Goal: Task Accomplishment & Management: Use online tool/utility

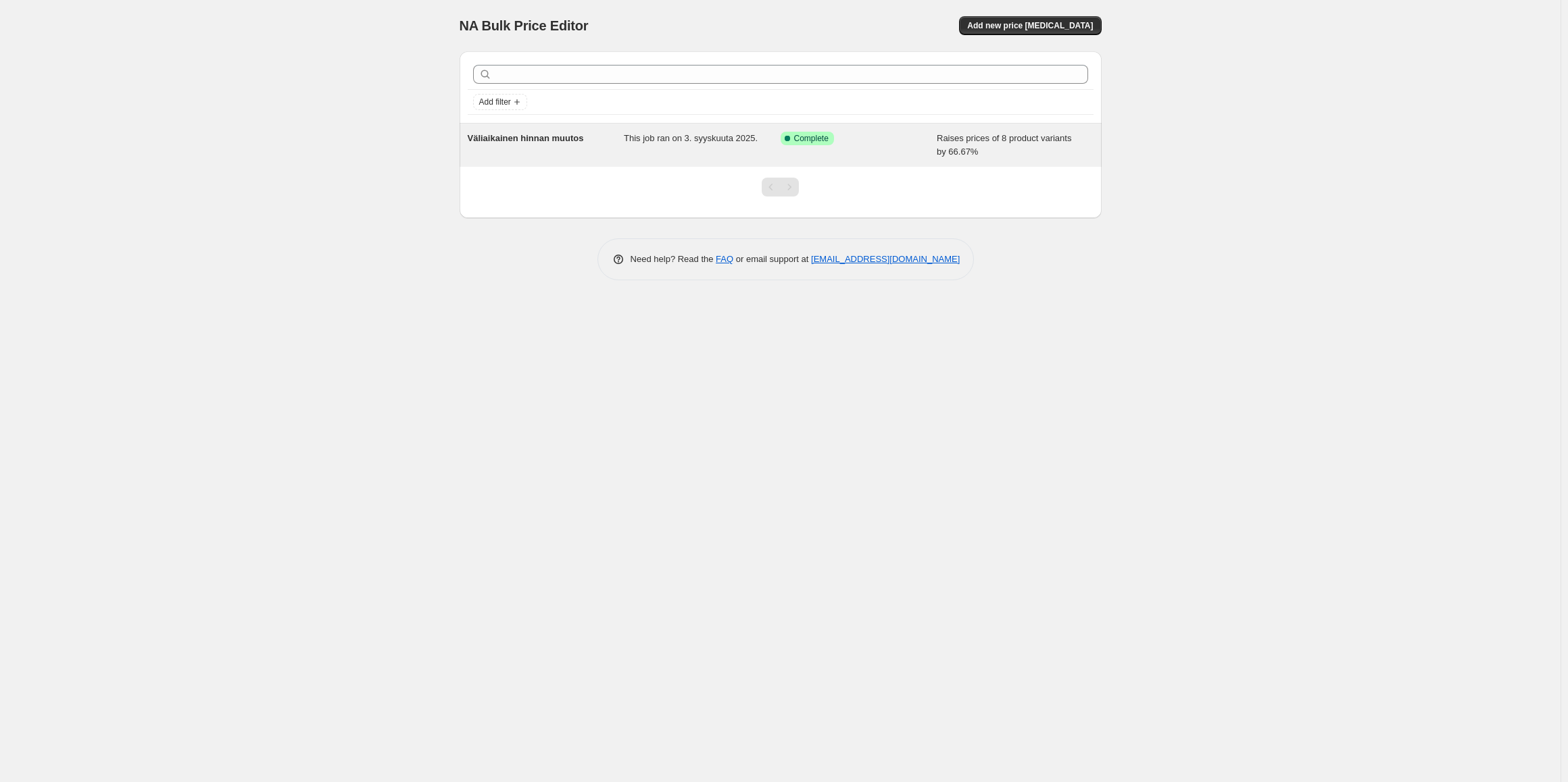
click at [878, 139] on div "Success Complete Complete" at bounding box center [849, 138] width 137 height 13
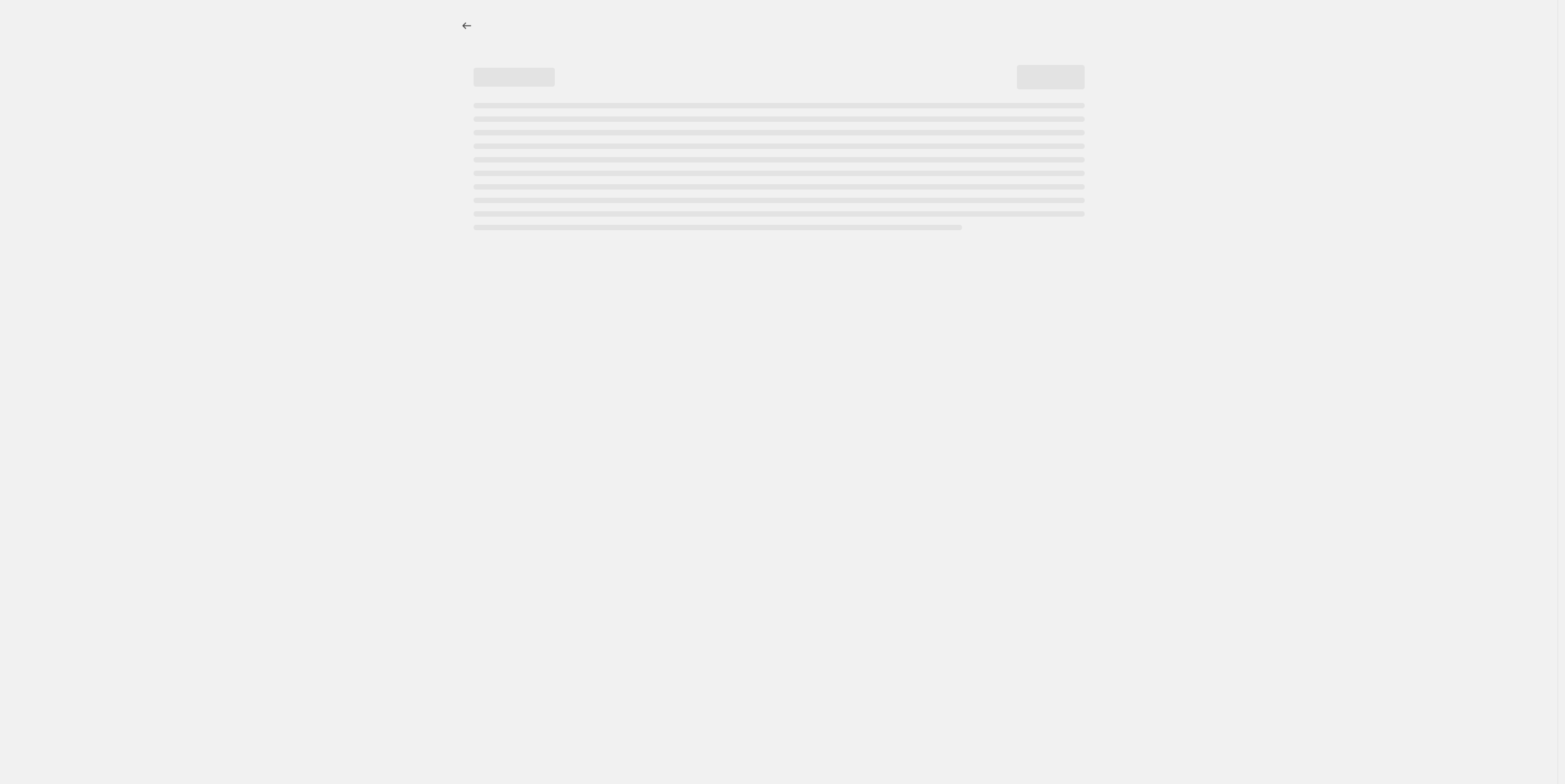
select select "percentage"
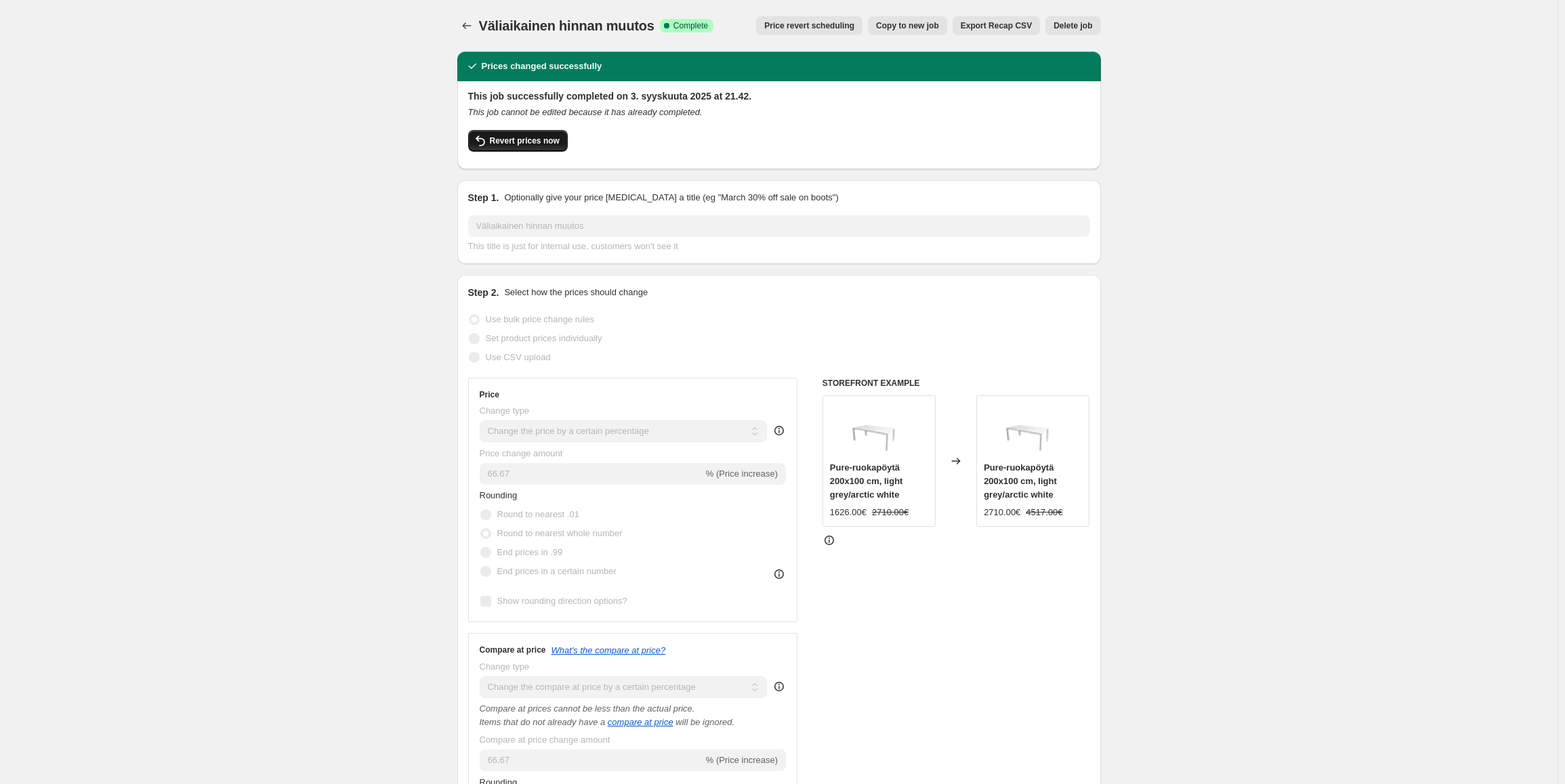
click at [549, 145] on span "Revert prices now" at bounding box center [524, 140] width 69 height 11
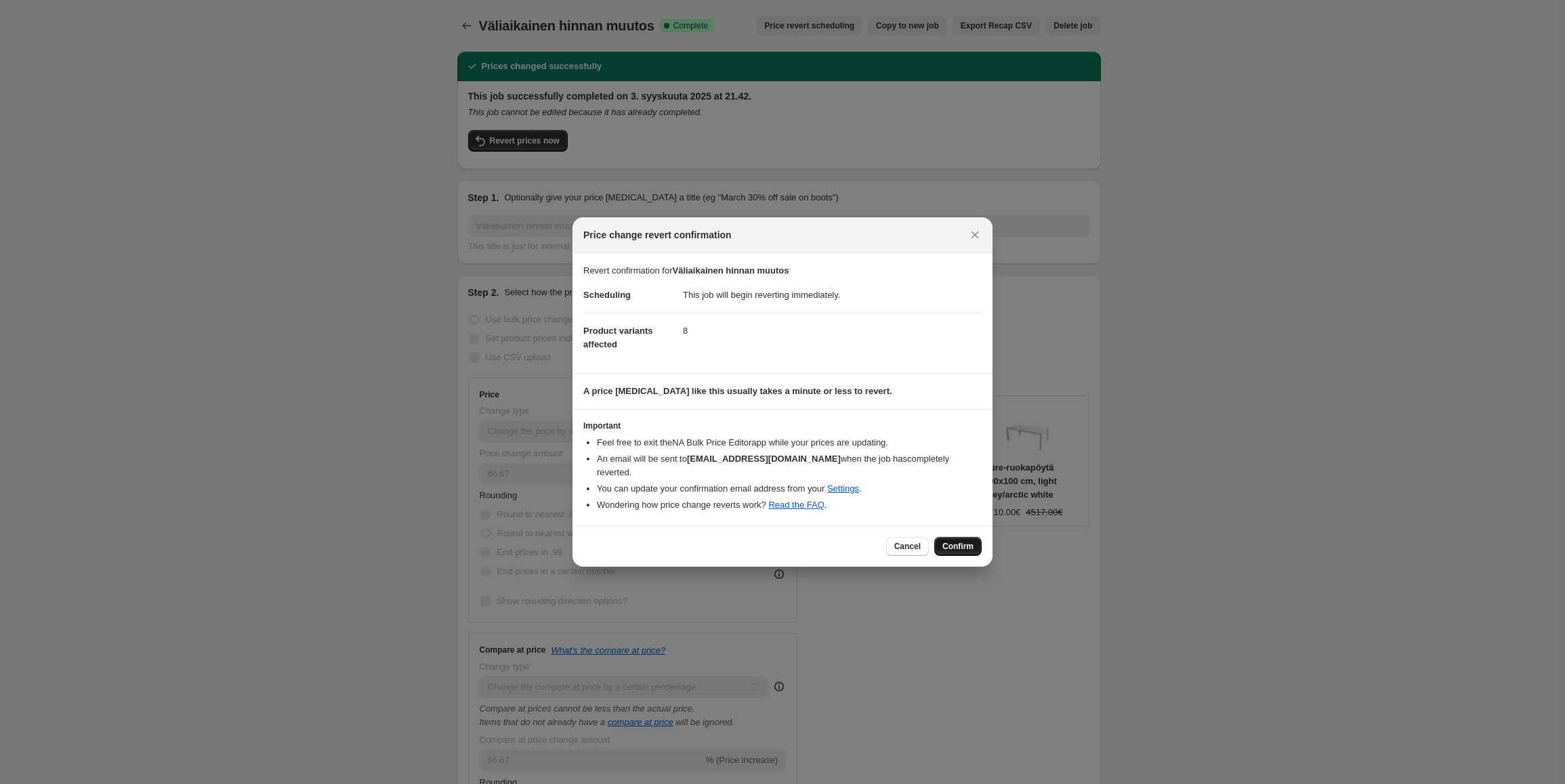
click at [968, 547] on button "Confirm" at bounding box center [958, 546] width 47 height 19
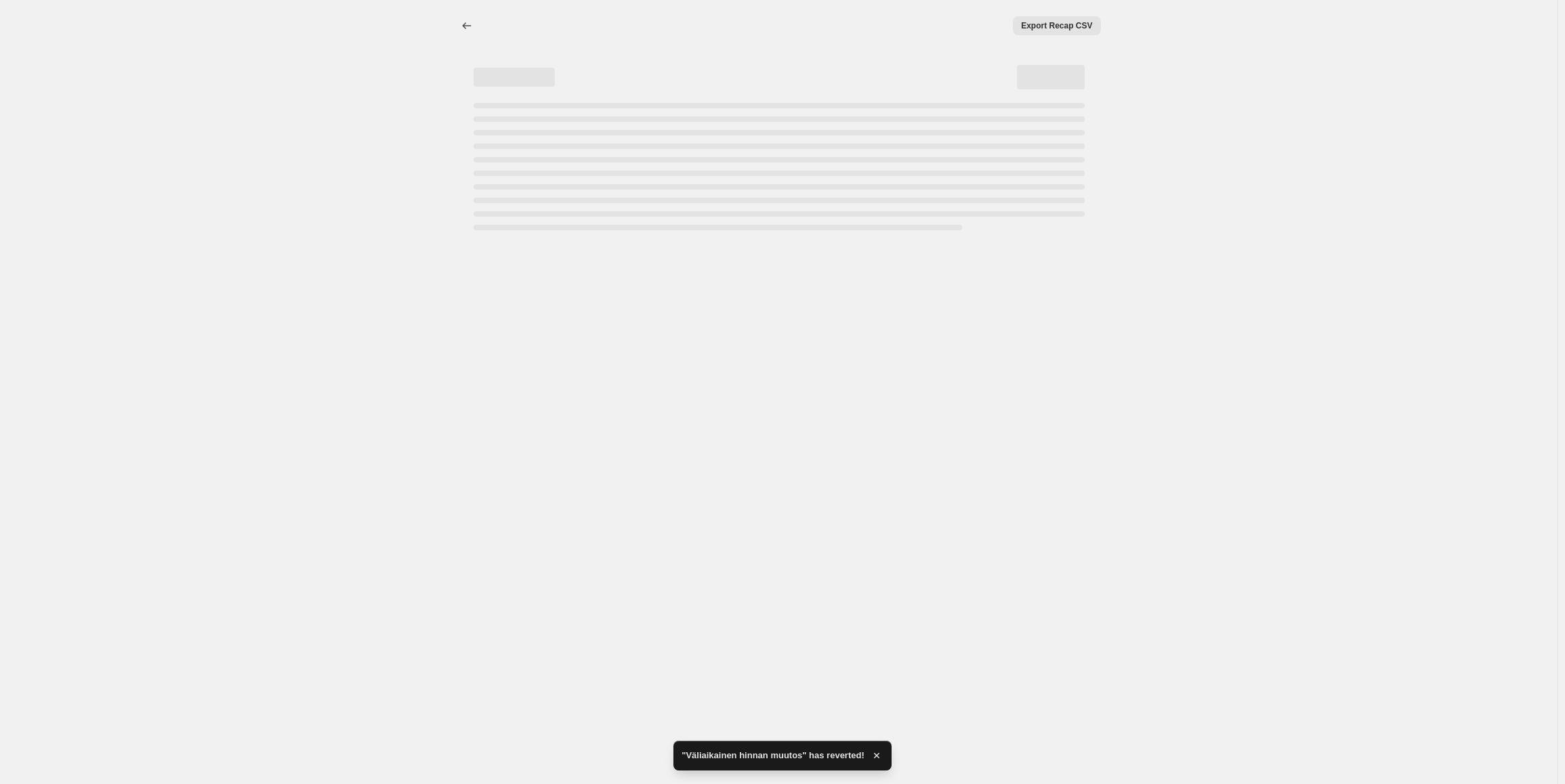
select select "percentage"
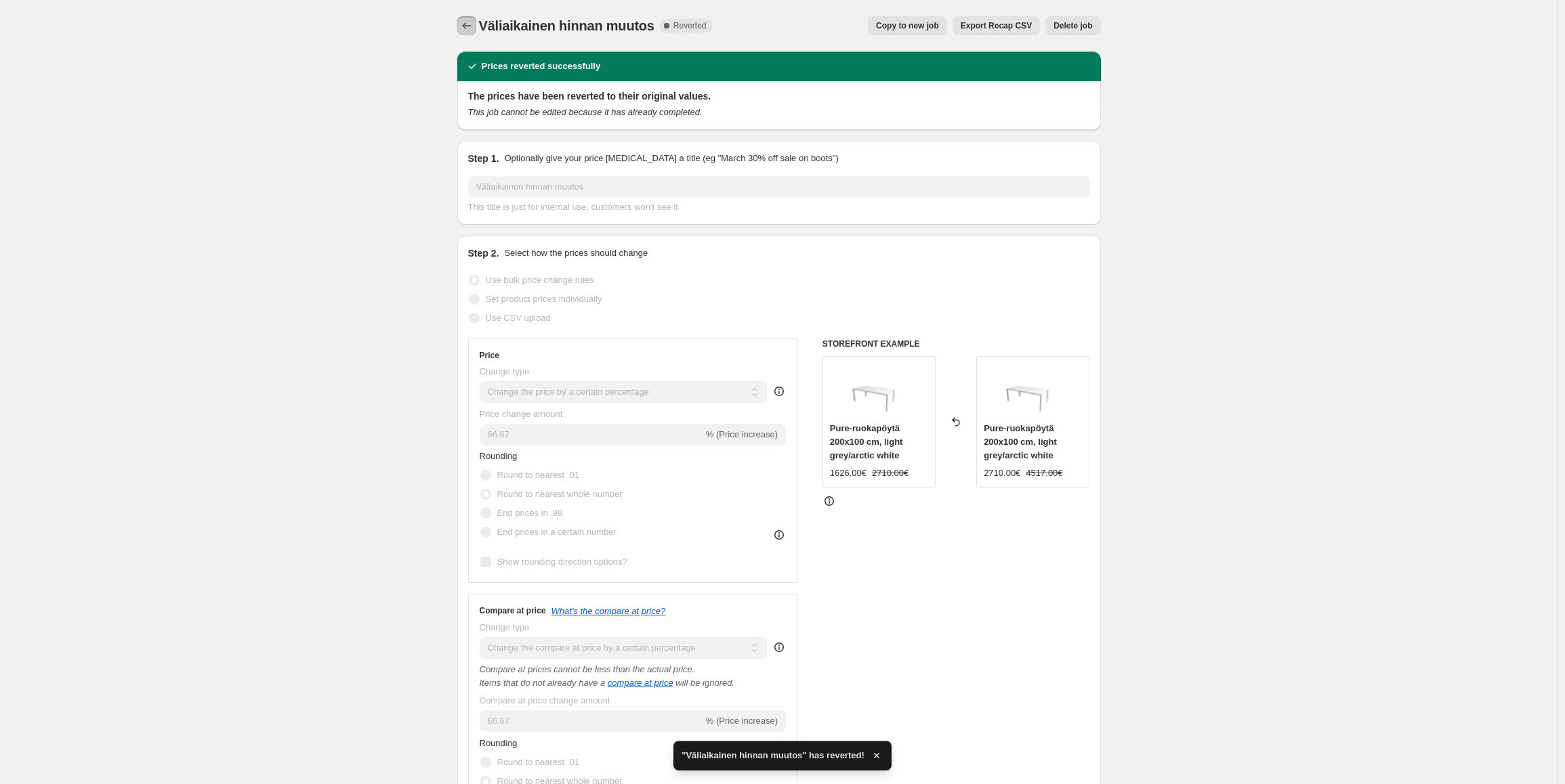
click at [464, 28] on icon "Price change jobs" at bounding box center [467, 25] width 14 height 14
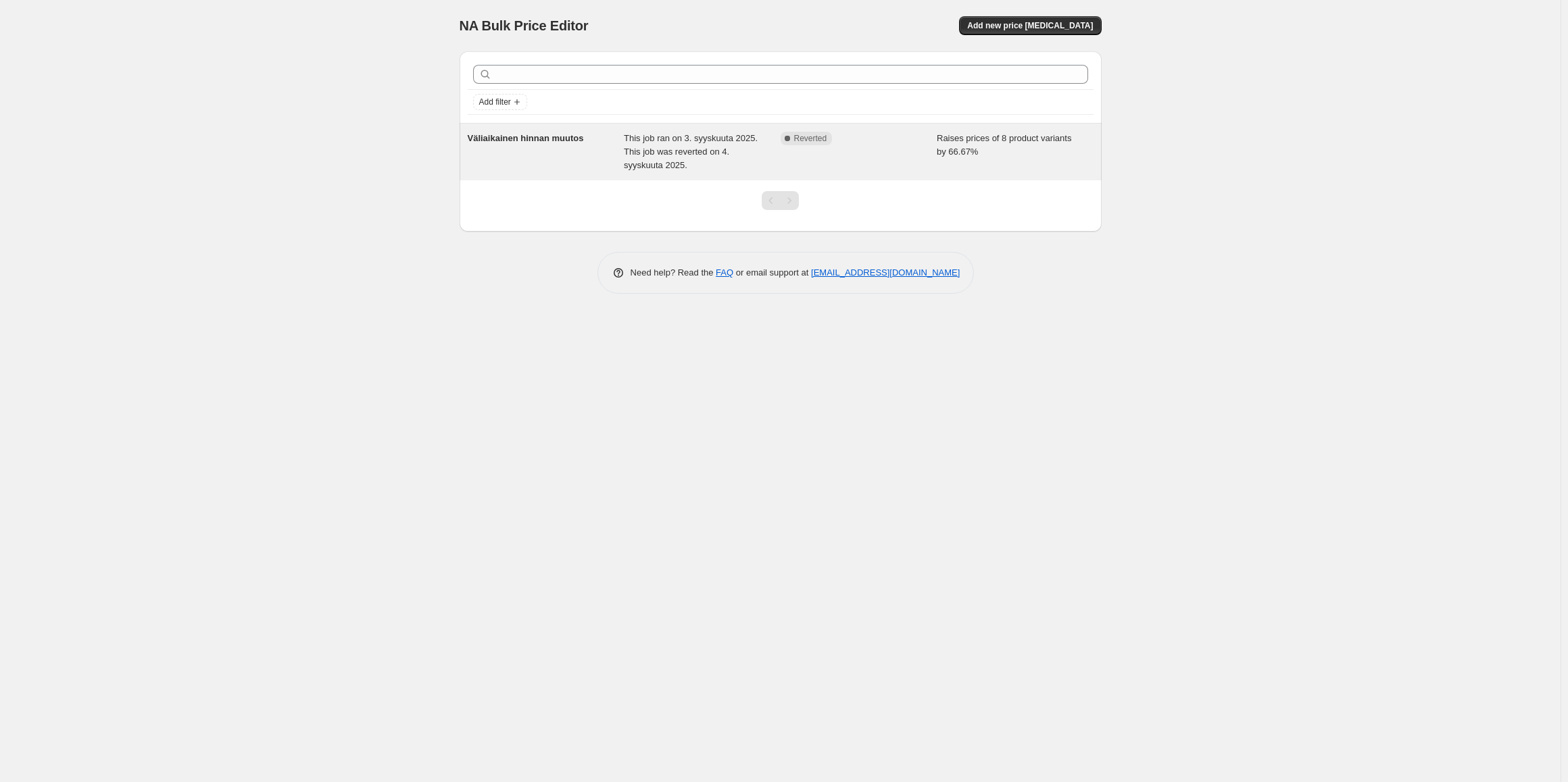
click at [889, 153] on div "Complete Reverted" at bounding box center [859, 152] width 157 height 40
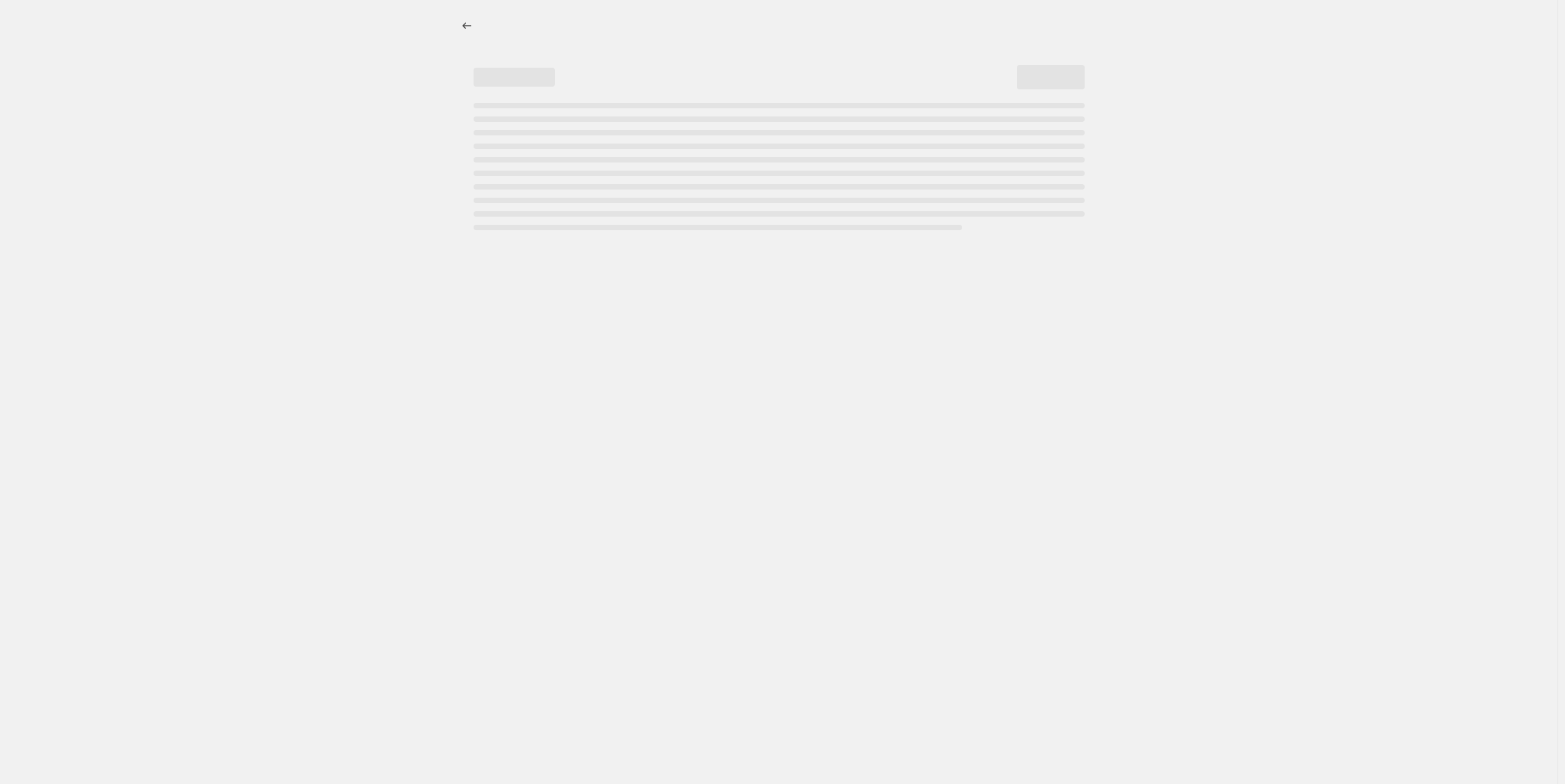
select select "percentage"
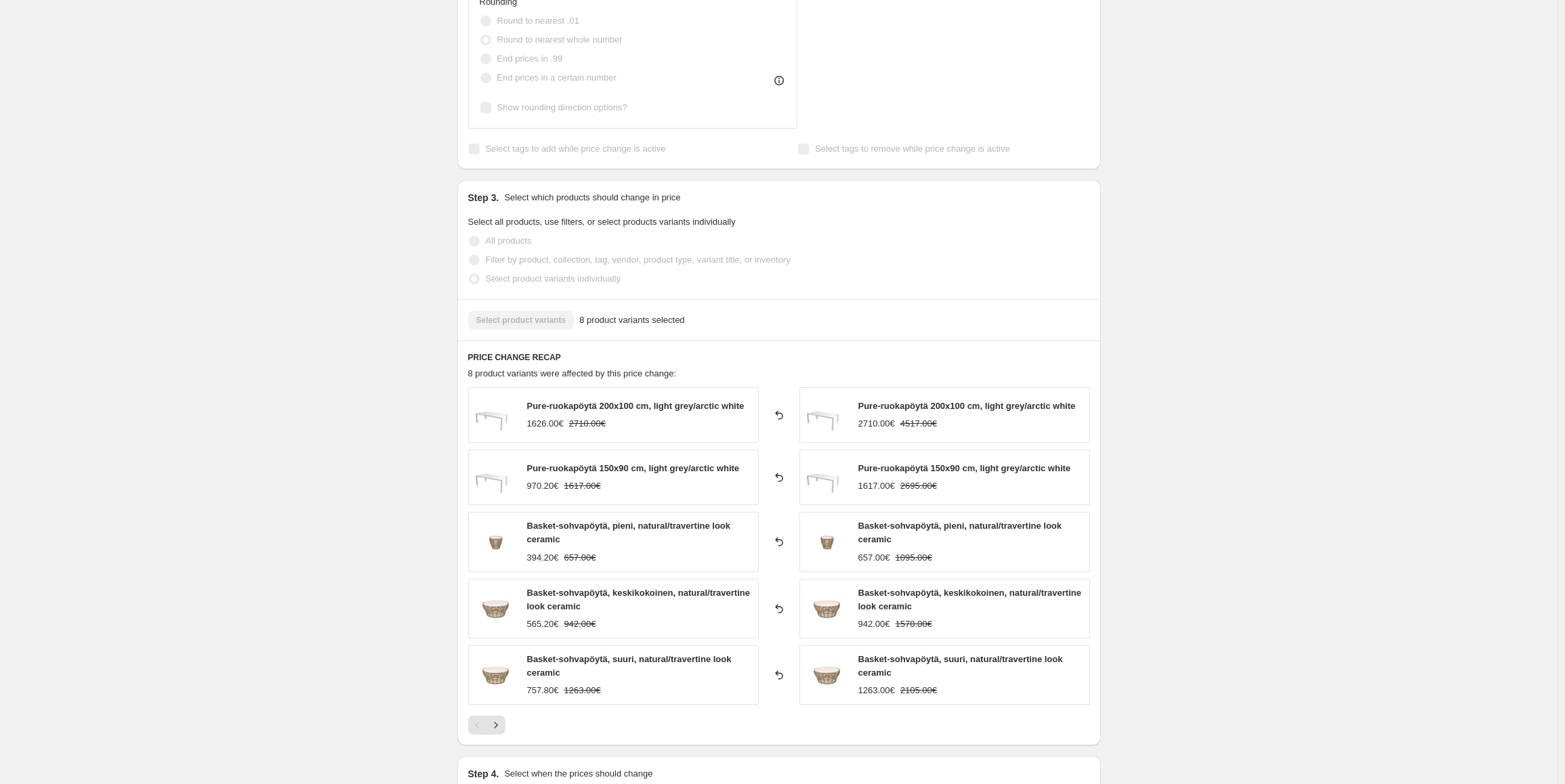
scroll to position [888, 0]
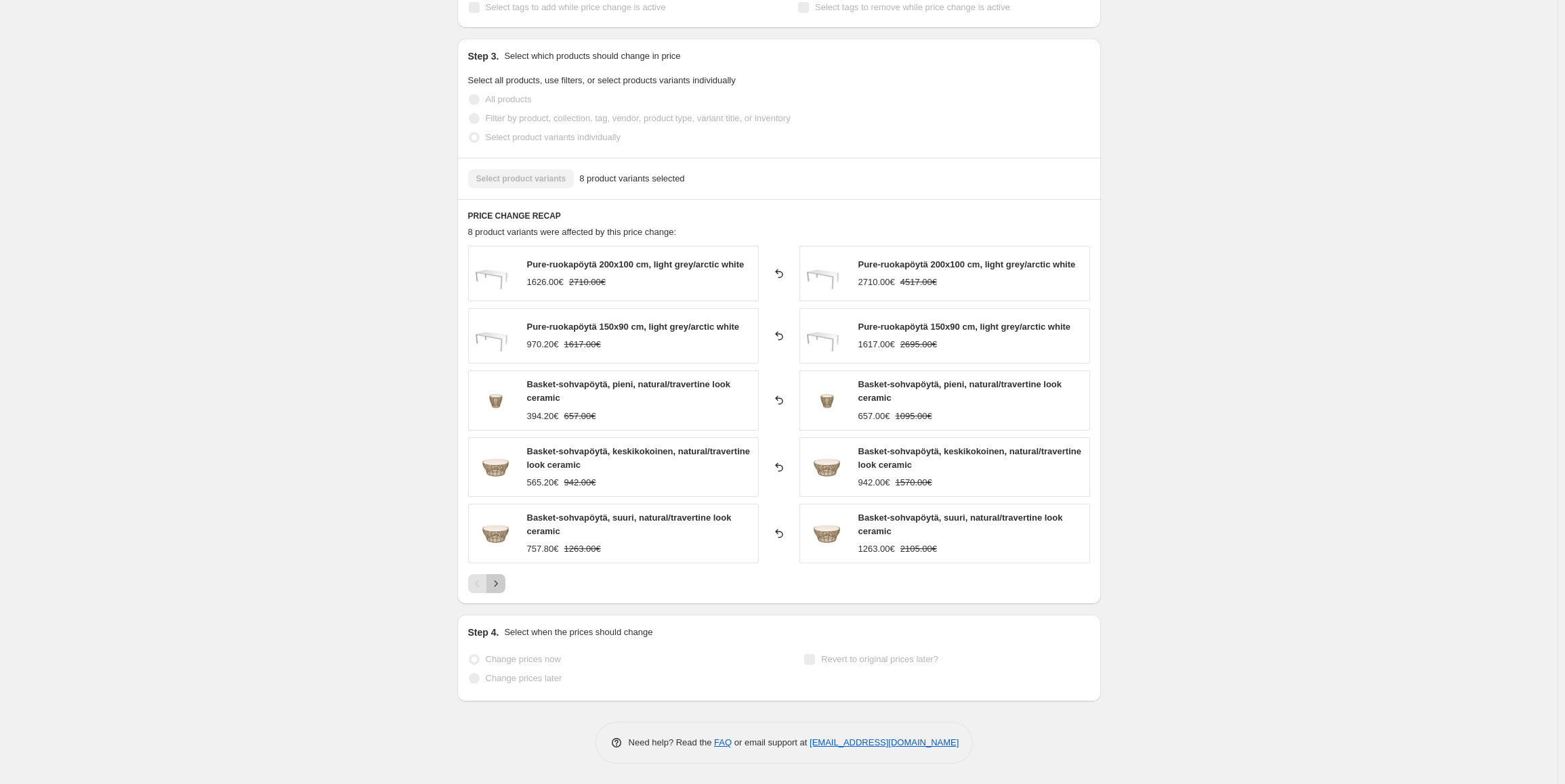
click at [497, 584] on icon "Next" at bounding box center [496, 584] width 3 height 6
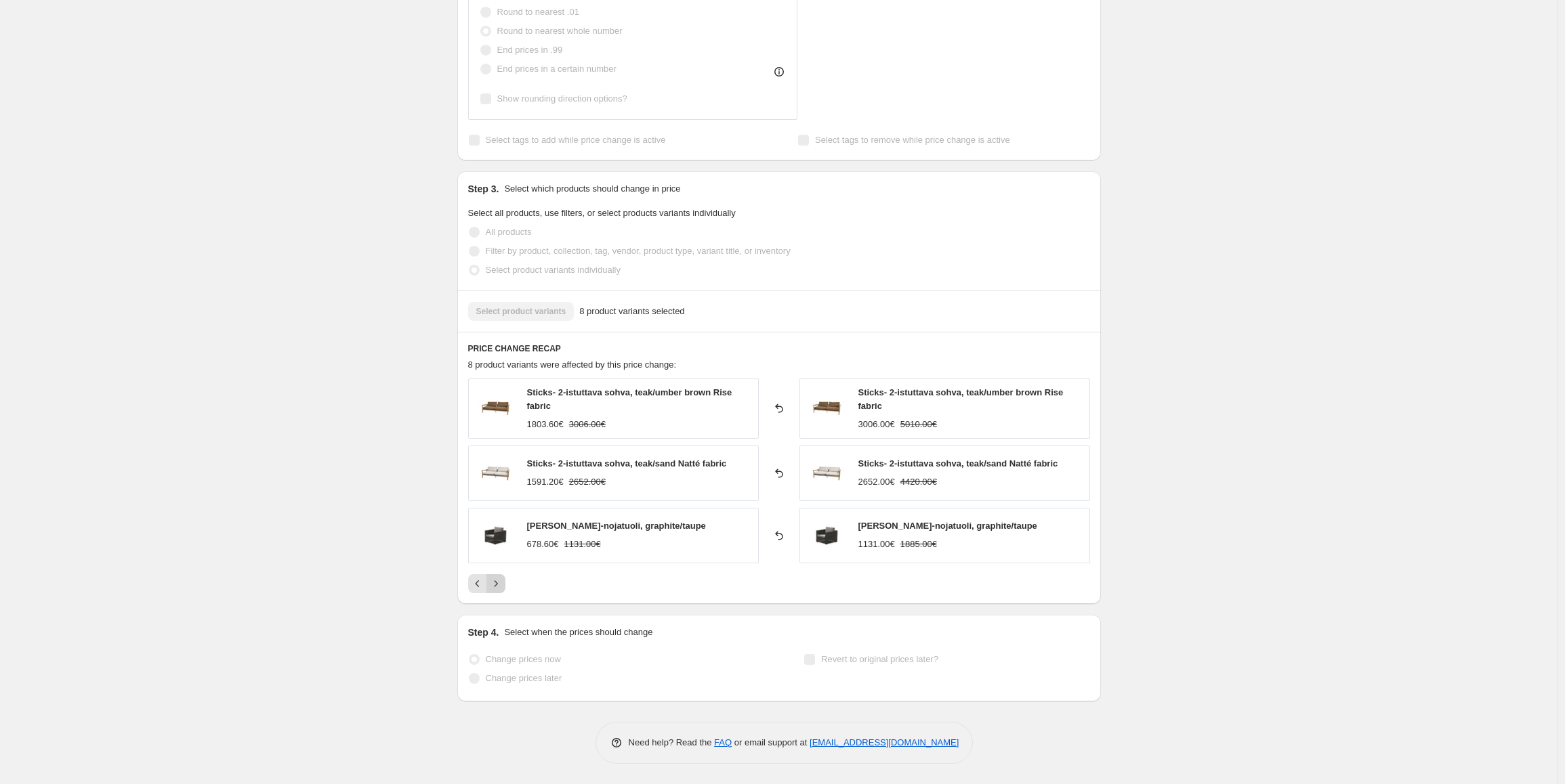
scroll to position [750, 0]
click at [480, 591] on button "Previous" at bounding box center [477, 584] width 19 height 19
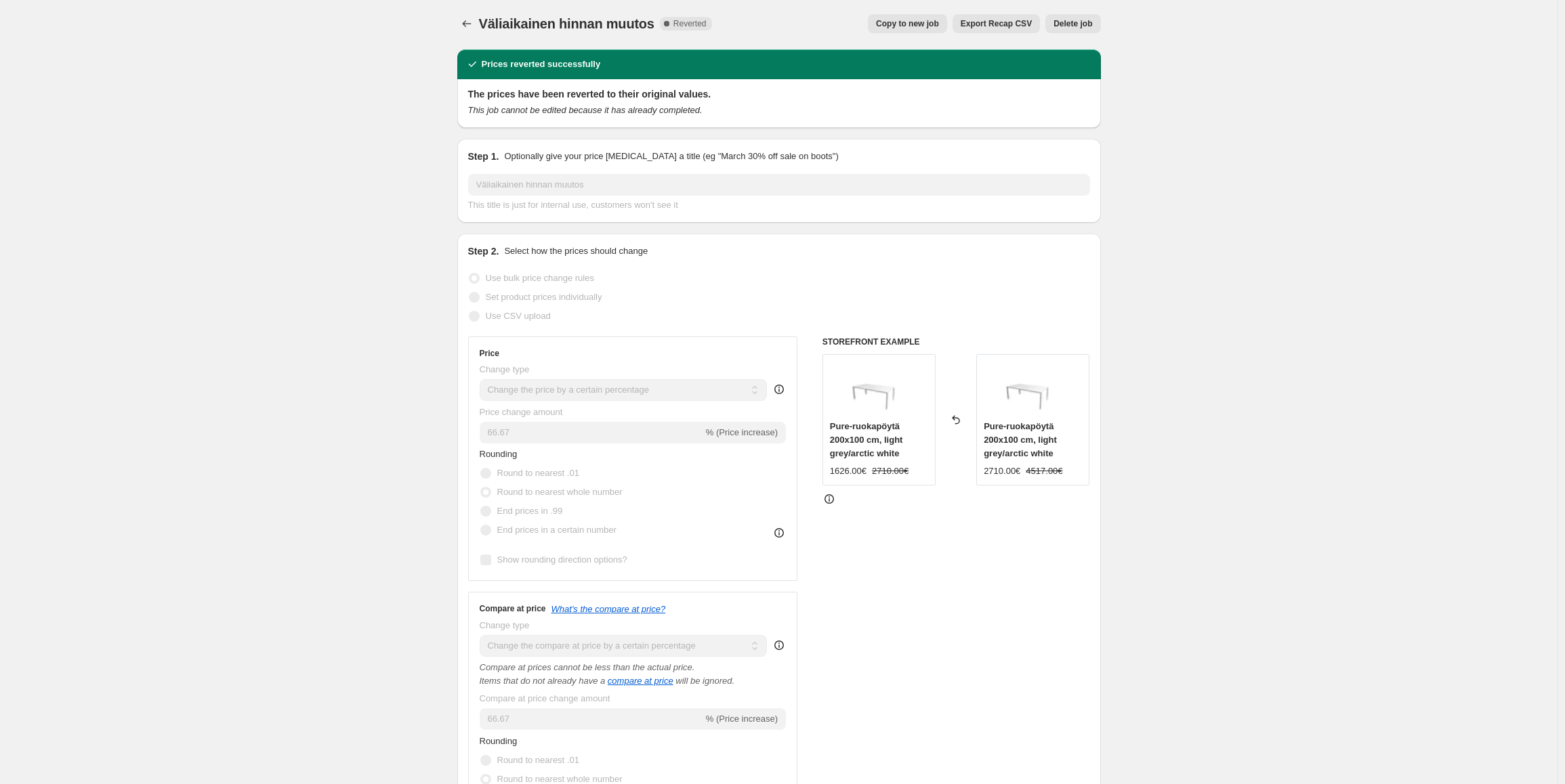
scroll to position [0, 0]
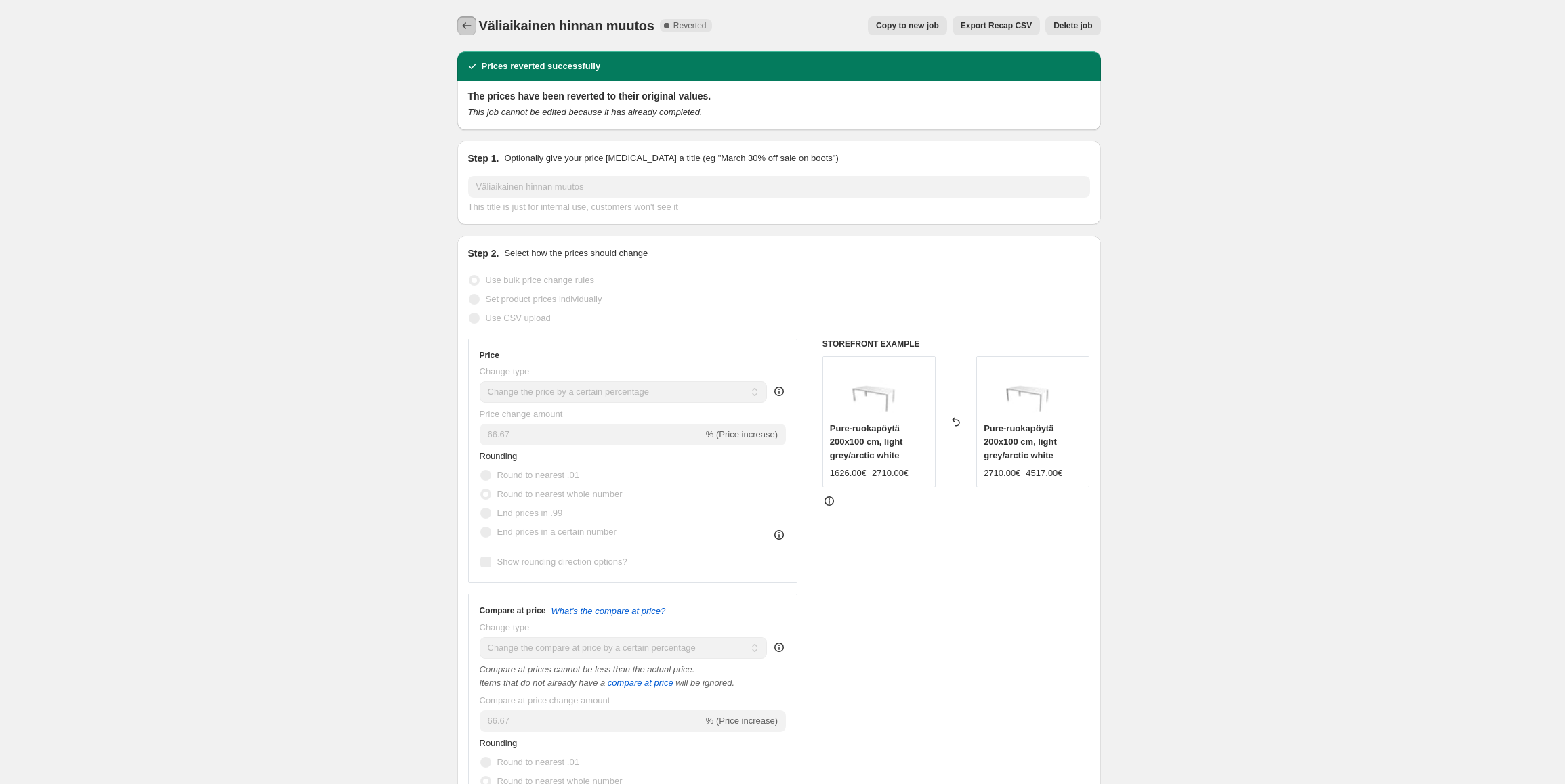
click at [474, 26] on icon "Price change jobs" at bounding box center [467, 25] width 14 height 14
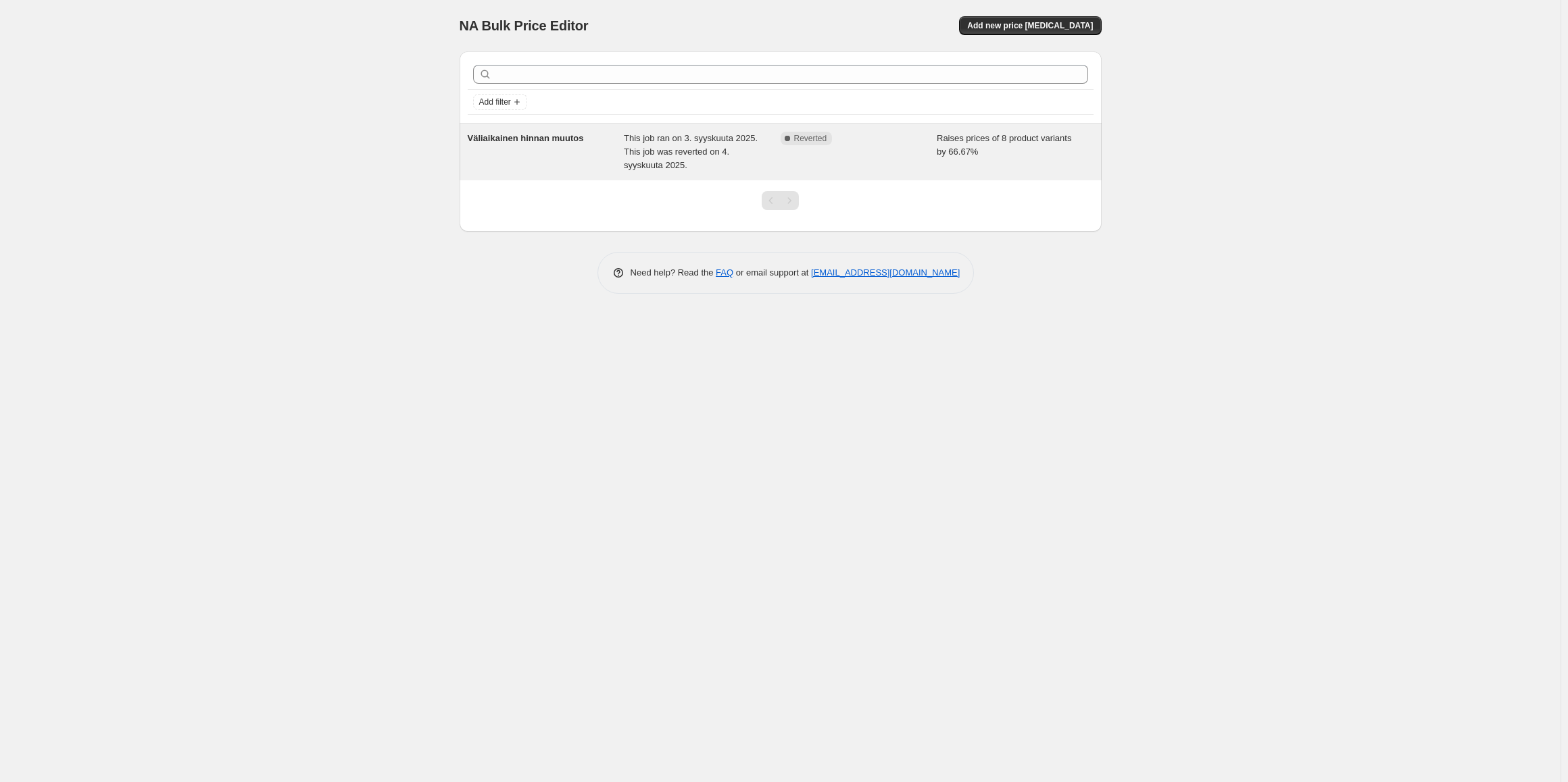
click at [870, 151] on div "Complete Reverted" at bounding box center [859, 152] width 157 height 40
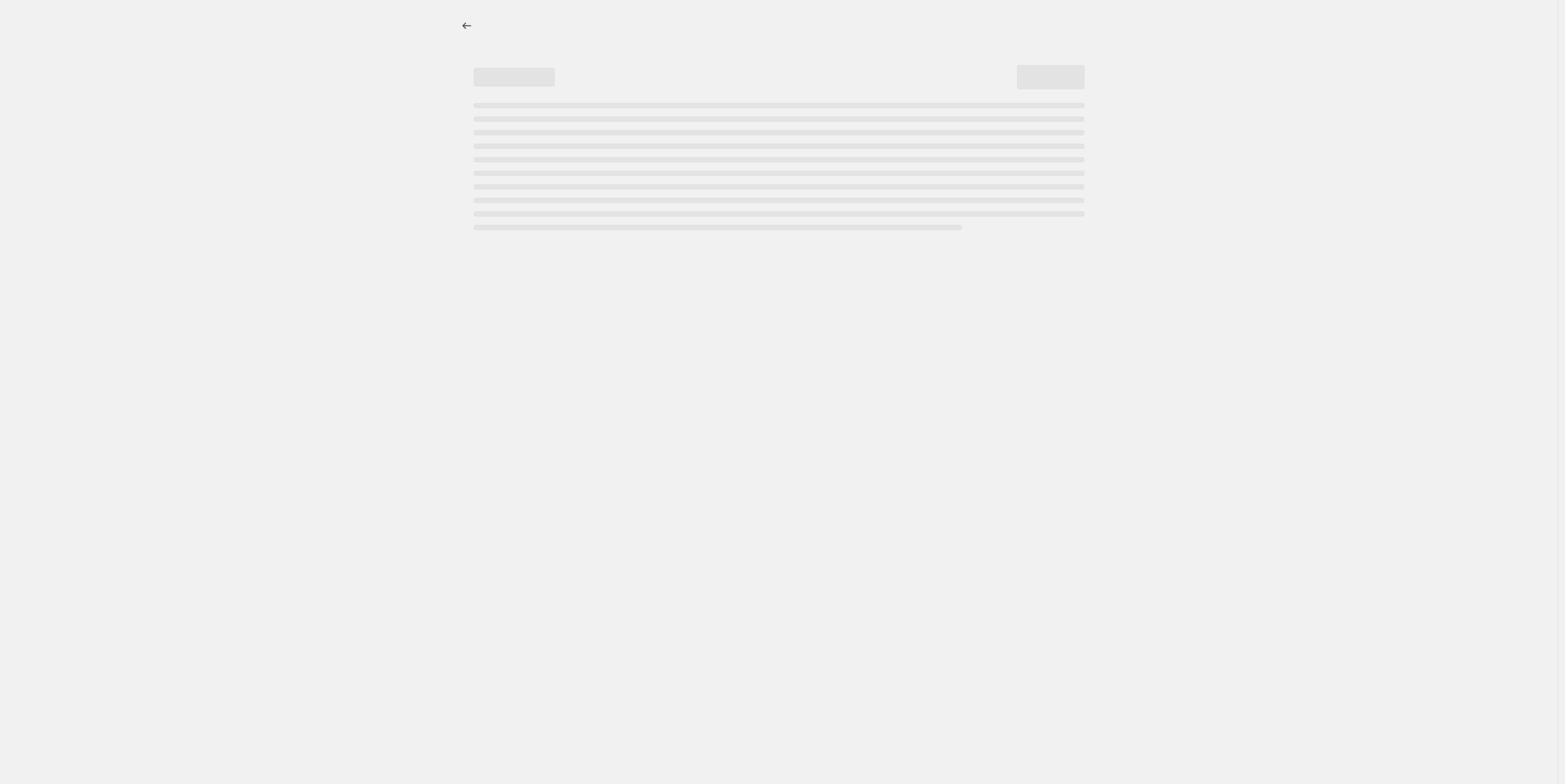
select select "percentage"
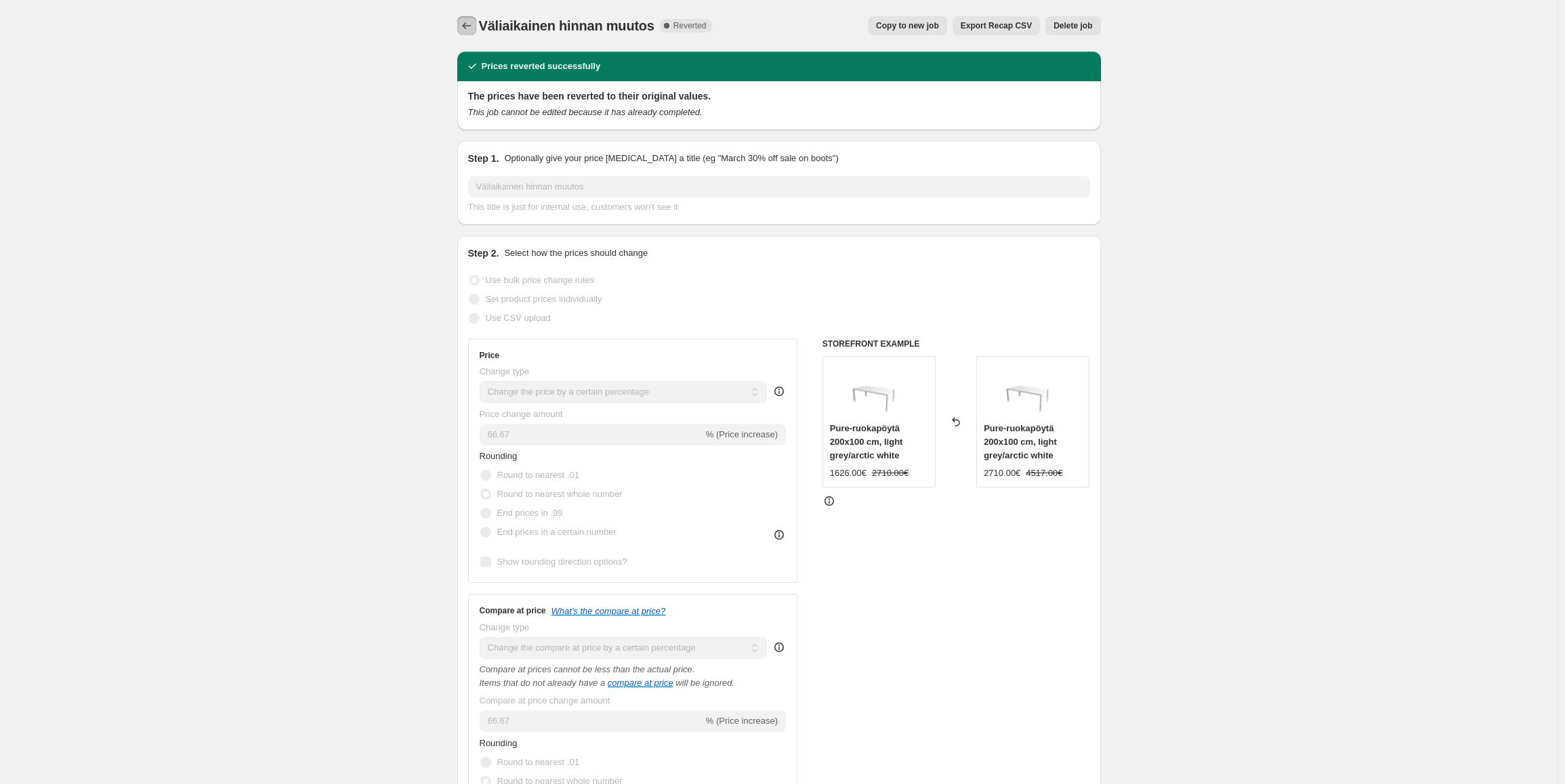
click at [467, 29] on icon "Price change jobs" at bounding box center [467, 25] width 14 height 14
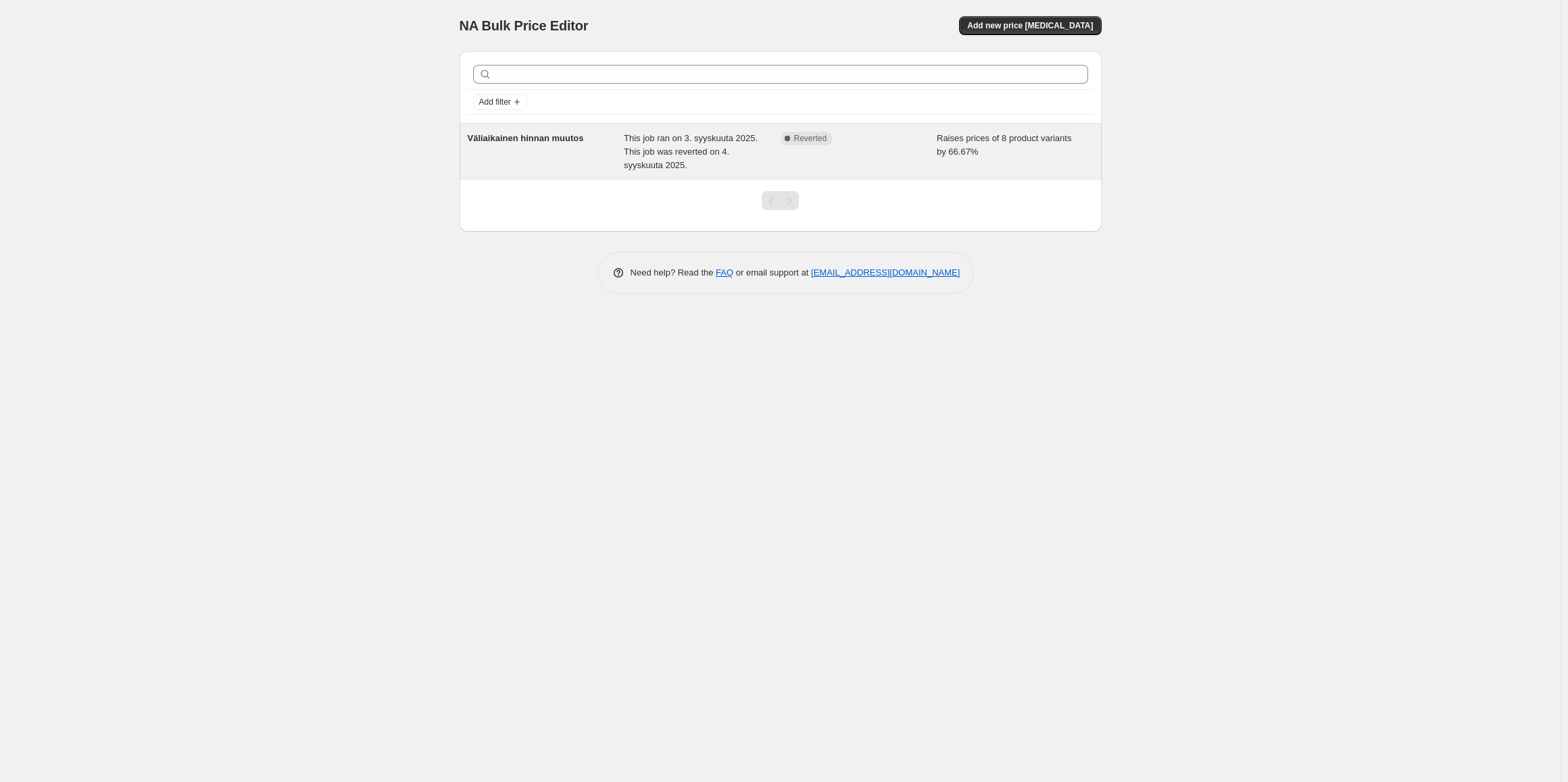
click at [830, 162] on div "Complete Reverted" at bounding box center [859, 152] width 157 height 40
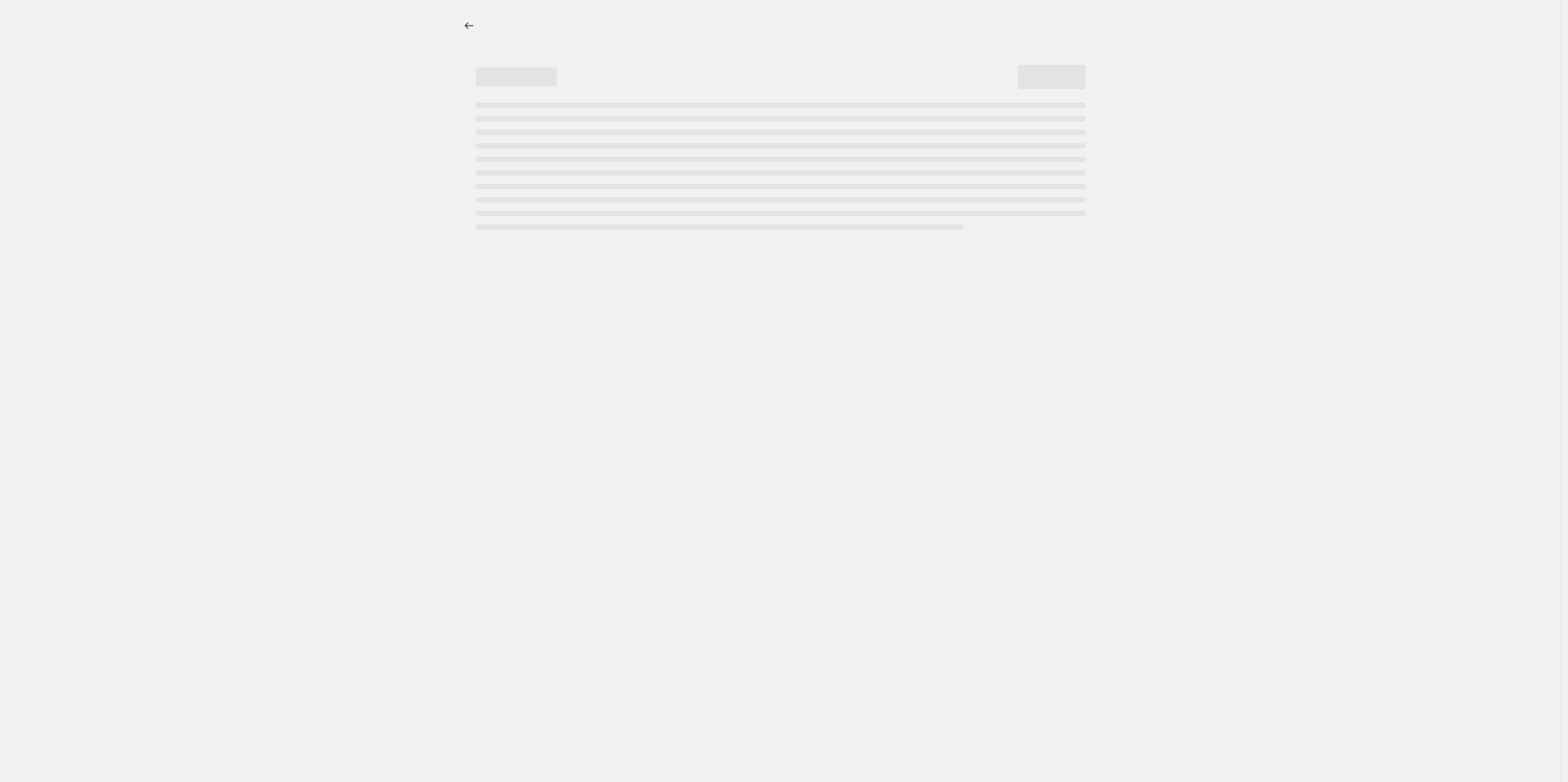
select select "percentage"
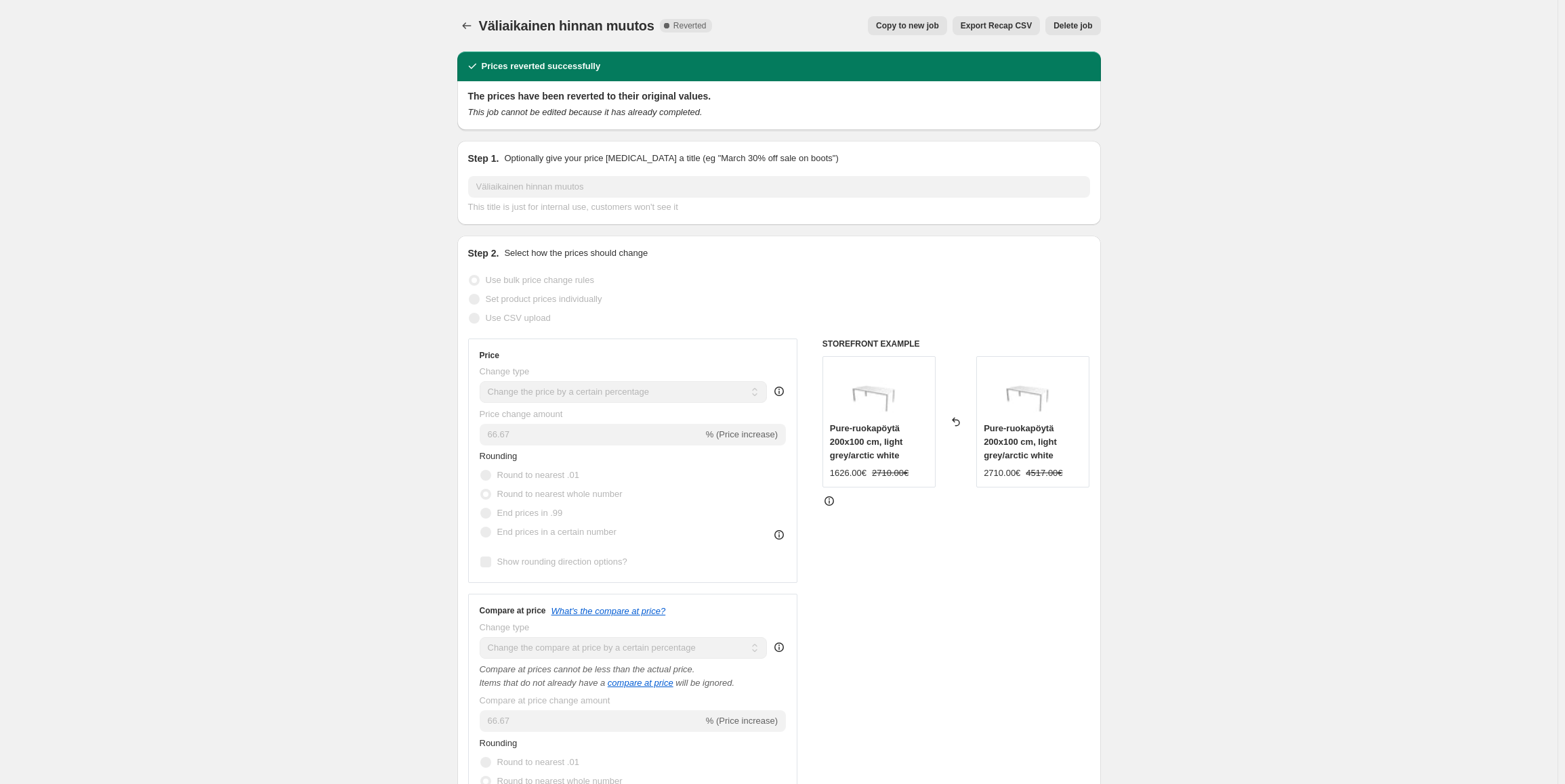
click at [907, 23] on span "Copy to new job" at bounding box center [907, 25] width 63 height 11
select select "percentage"
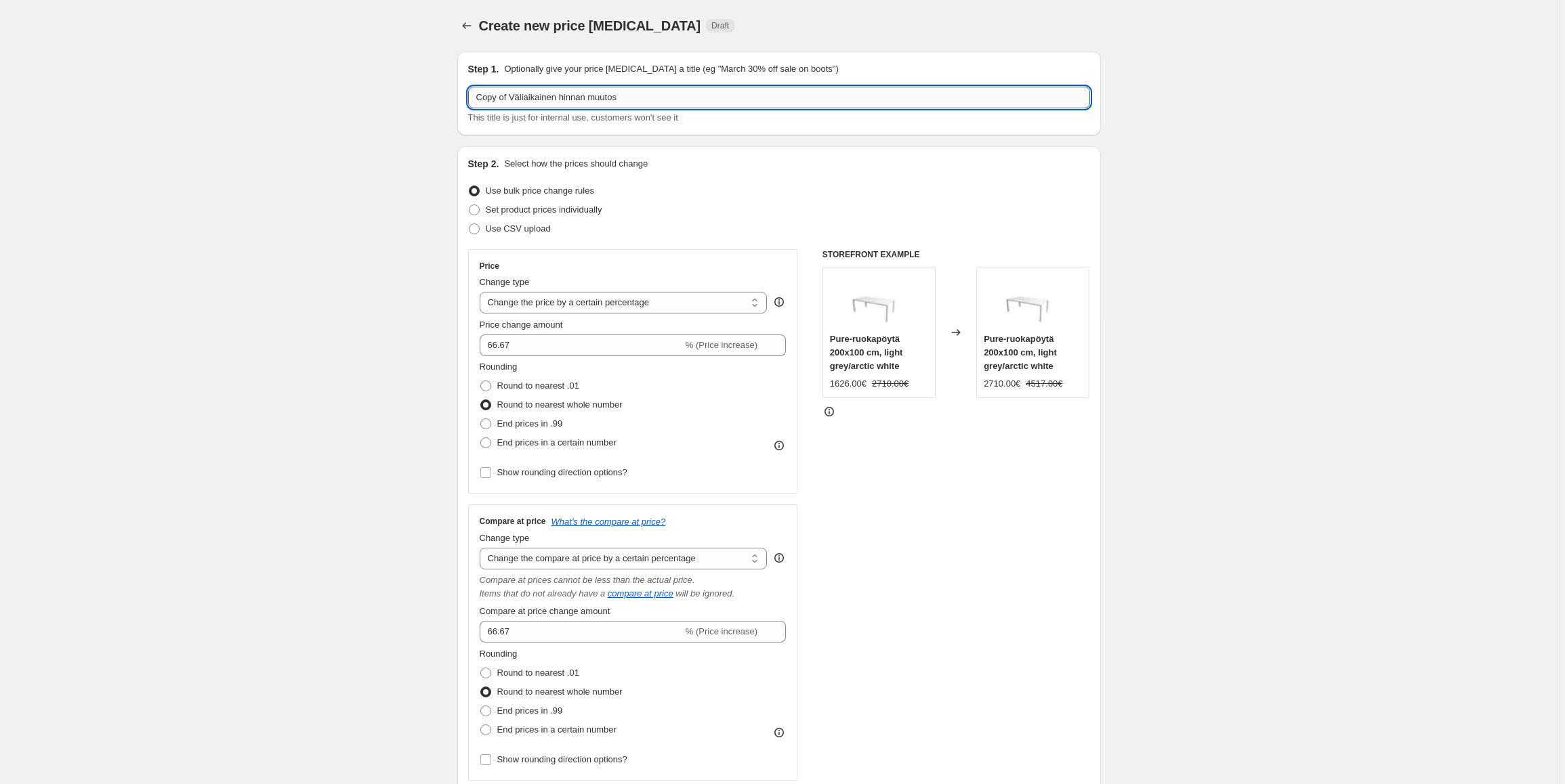
click at [599, 96] on input "Copy of Väliaikainen hinnan muutos" at bounding box center [778, 98] width 622 height 22
drag, startPoint x: 515, startPoint y: 97, endPoint x: 415, endPoint y: 103, distance: 100.2
click at [635, 99] on input "Väliaikainen hinnan muutos" at bounding box center [778, 98] width 622 height 22
type input "Väliaikainen hinnan muutos part 2"
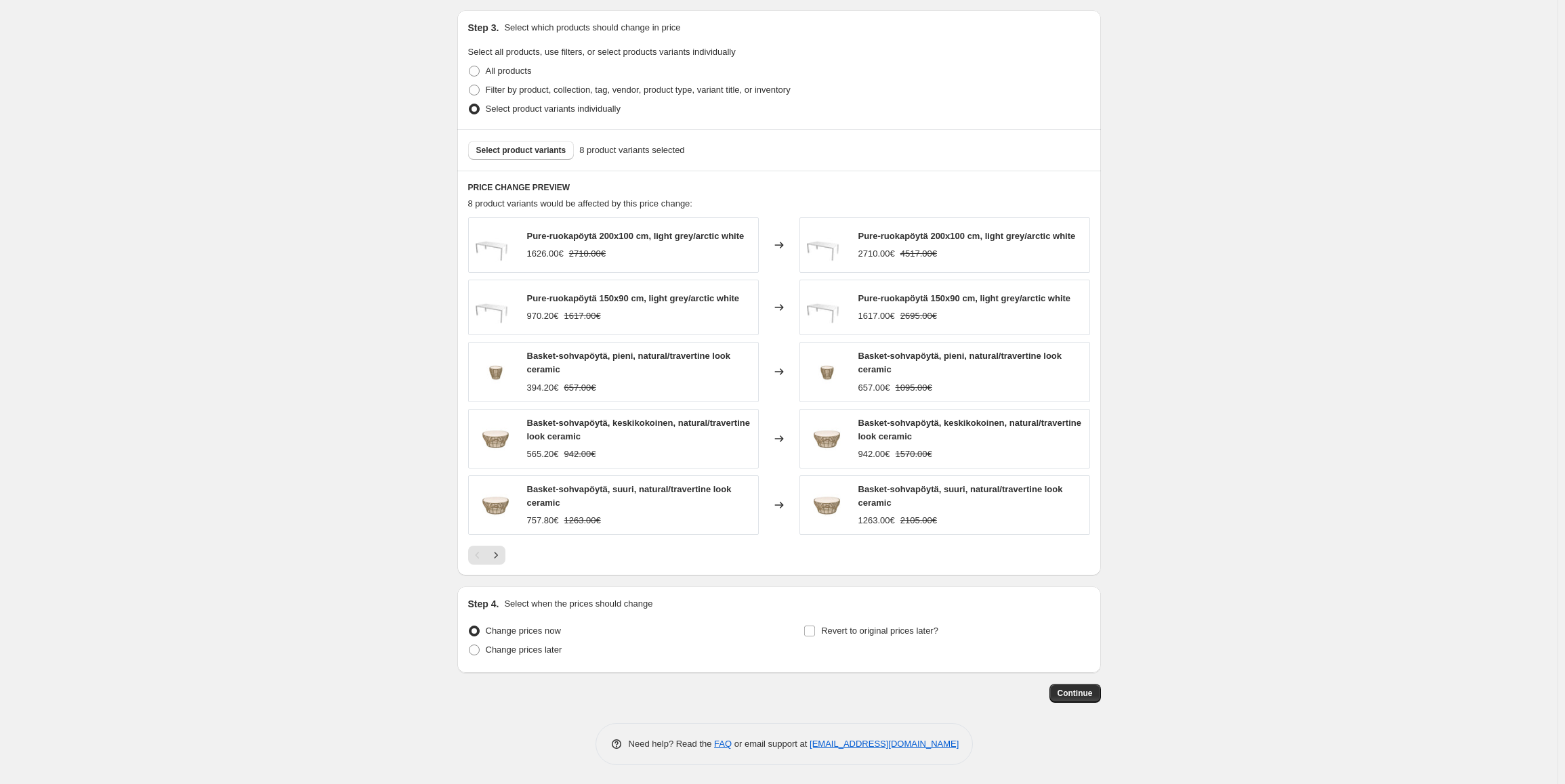
scroll to position [828, 0]
click at [566, 149] on span "Select product variants" at bounding box center [521, 149] width 91 height 11
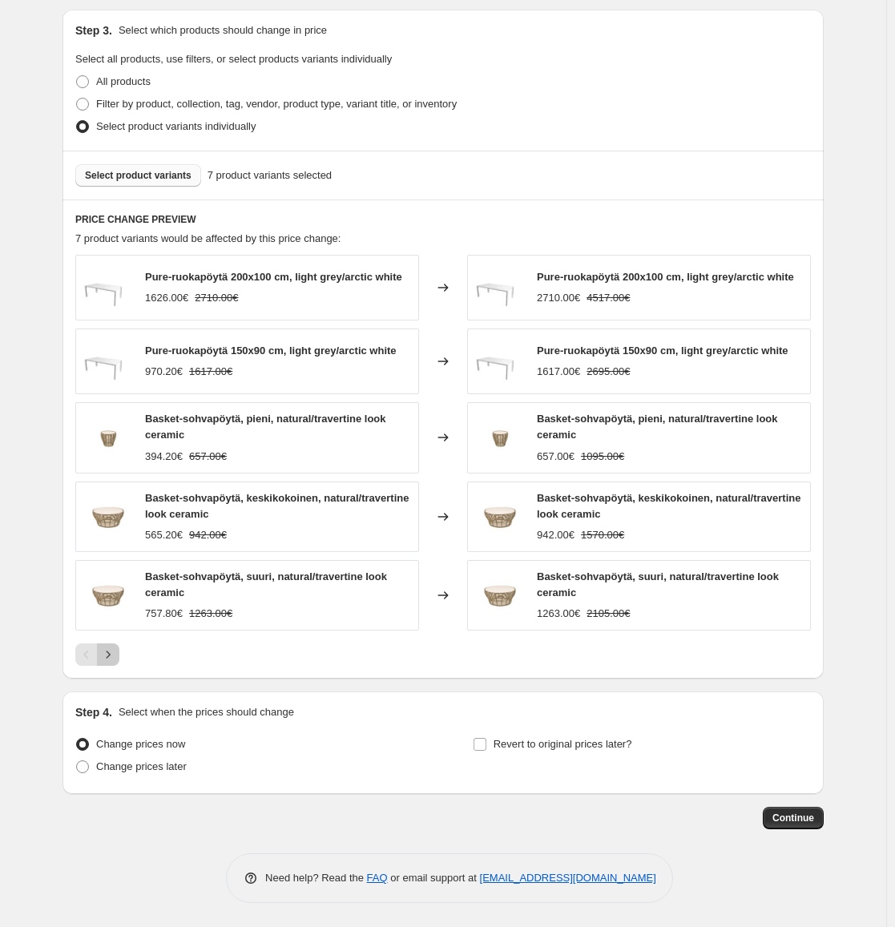
click at [110, 657] on icon "Next" at bounding box center [108, 654] width 16 height 16
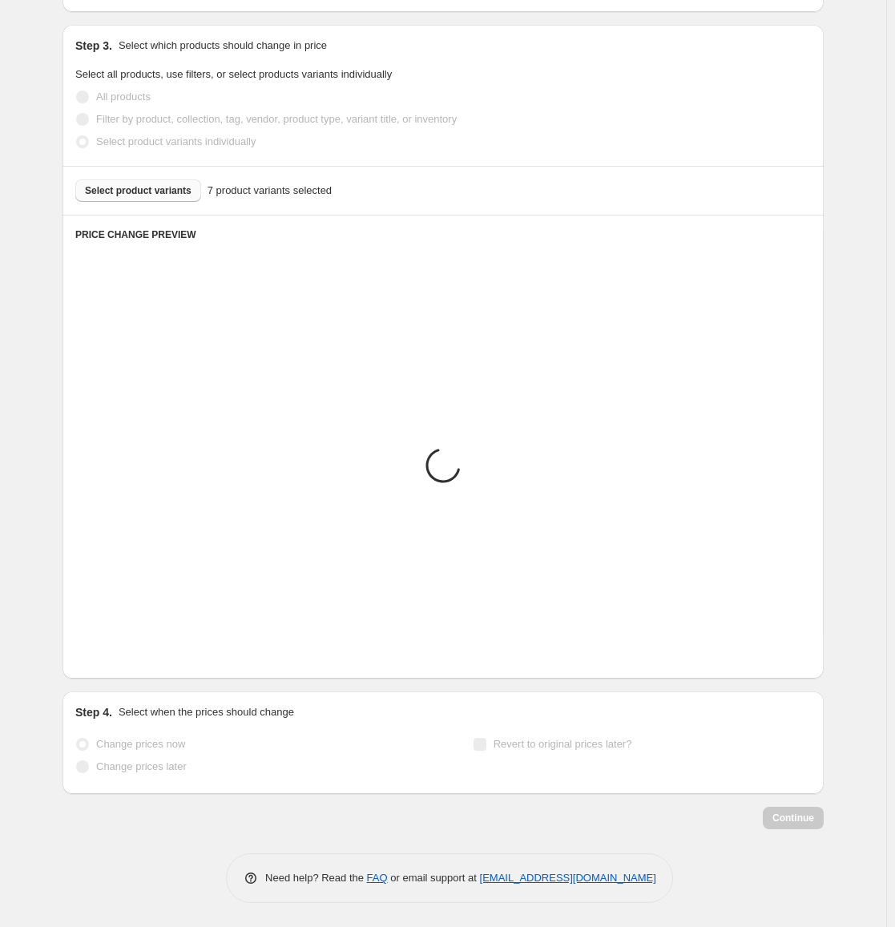
scroll to position [744, 0]
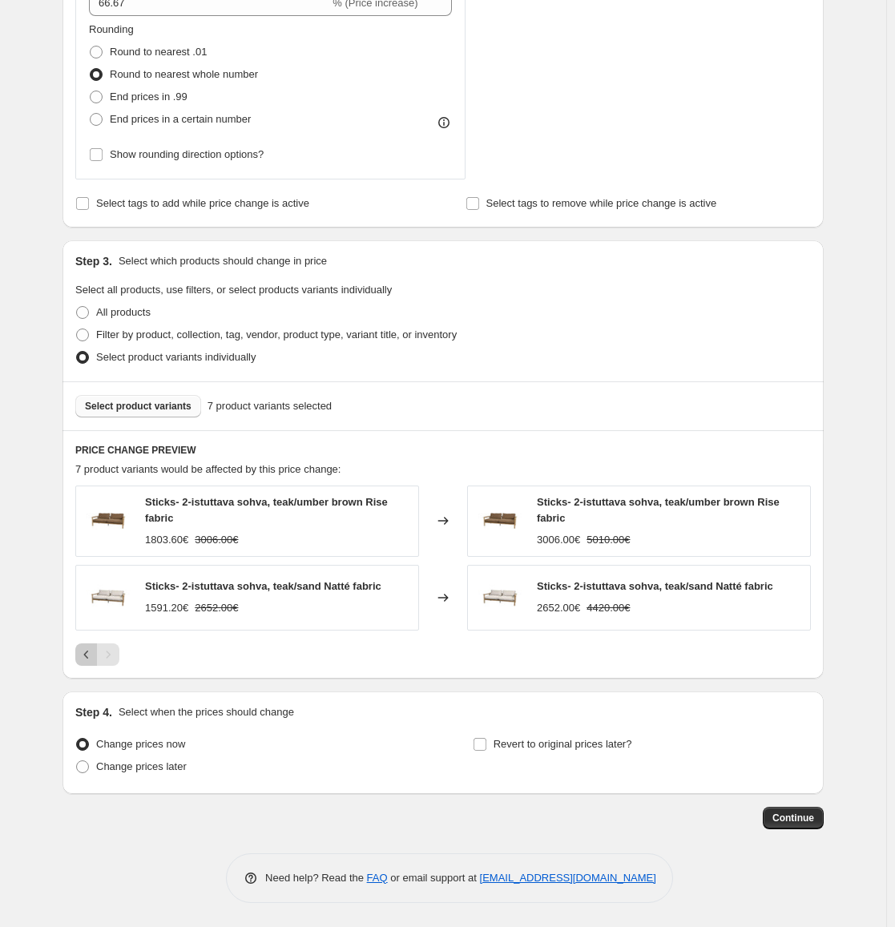
drag, startPoint x: 86, startPoint y: 649, endPoint x: 54, endPoint y: 646, distance: 32.1
click at [86, 649] on icon "Previous" at bounding box center [86, 654] width 16 height 16
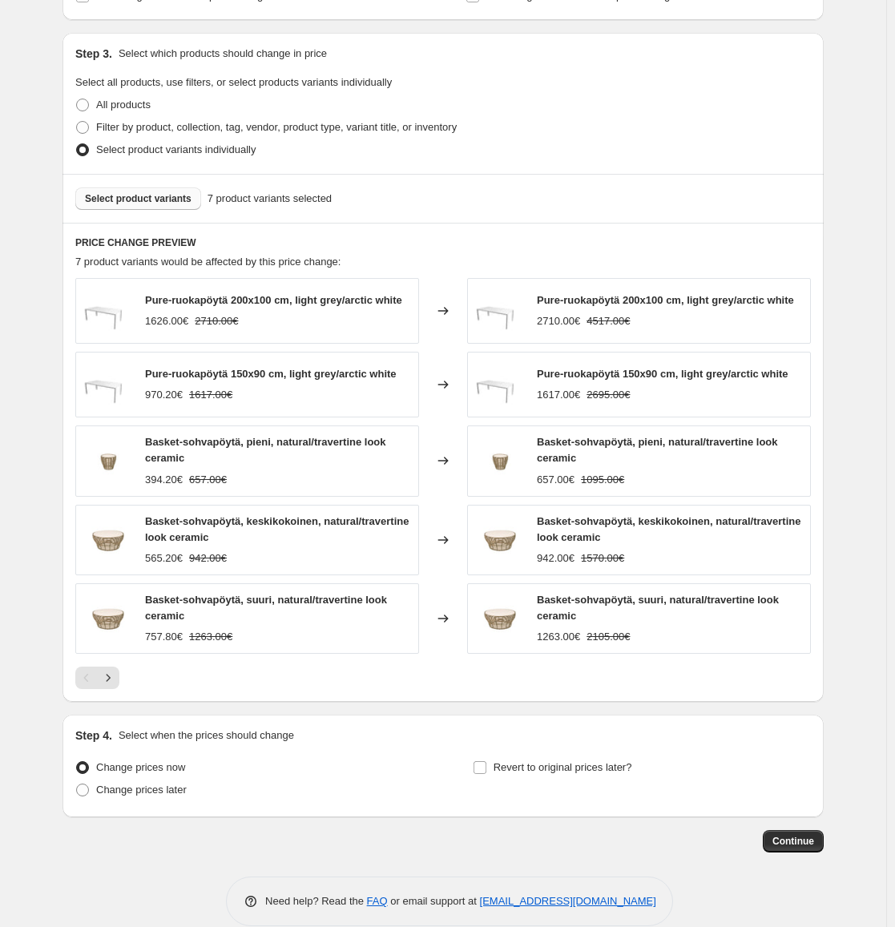
scroll to position [980, 0]
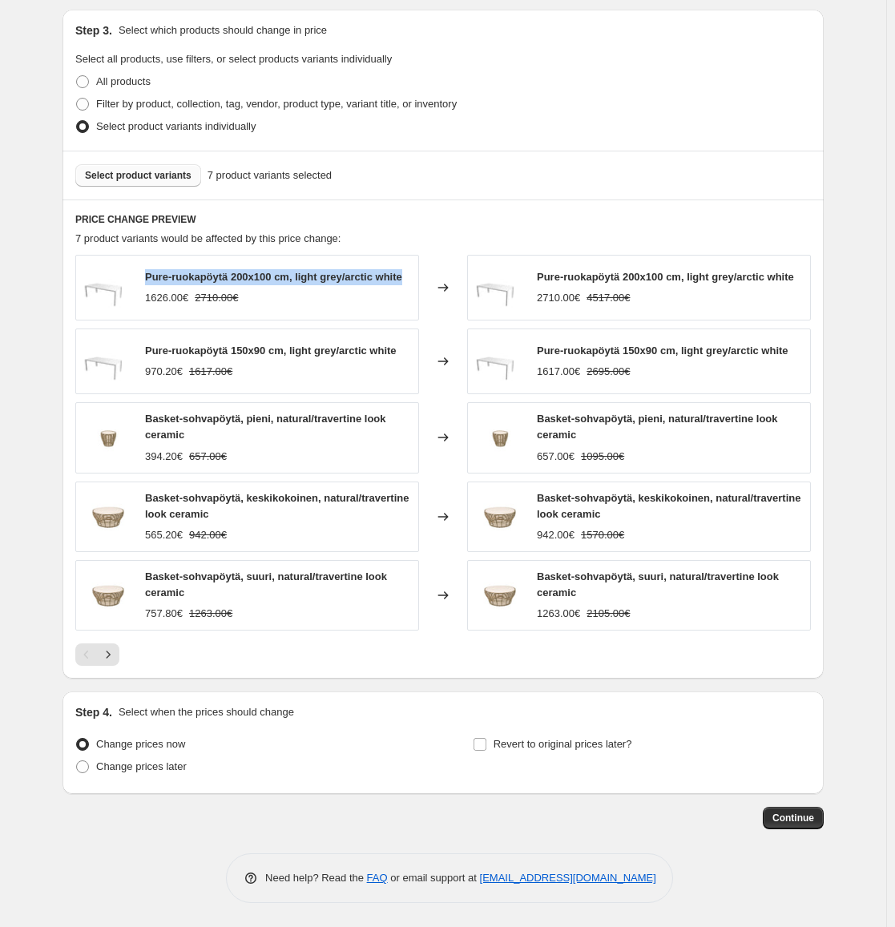
drag, startPoint x: 178, startPoint y: 271, endPoint x: 188, endPoint y: 276, distance: 11.8
click at [188, 276] on div "Pure-ruokapöytä 200x100 cm, light grey/arctic white 1626.00€ 2710.00€" at bounding box center [247, 288] width 344 height 66
click at [621, 306] on strike "4517.00€" at bounding box center [607, 298] width 43 height 16
click at [162, 171] on span "Select product variants" at bounding box center [138, 175] width 107 height 13
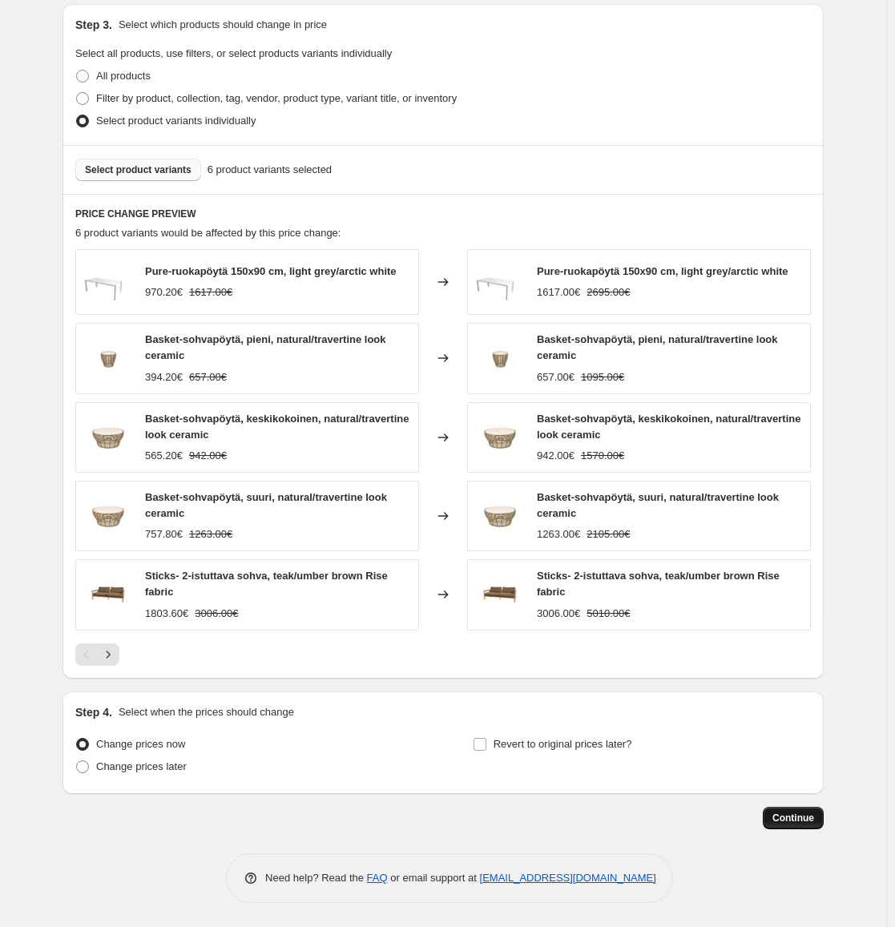
click at [797, 820] on span "Continue" at bounding box center [793, 817] width 42 height 13
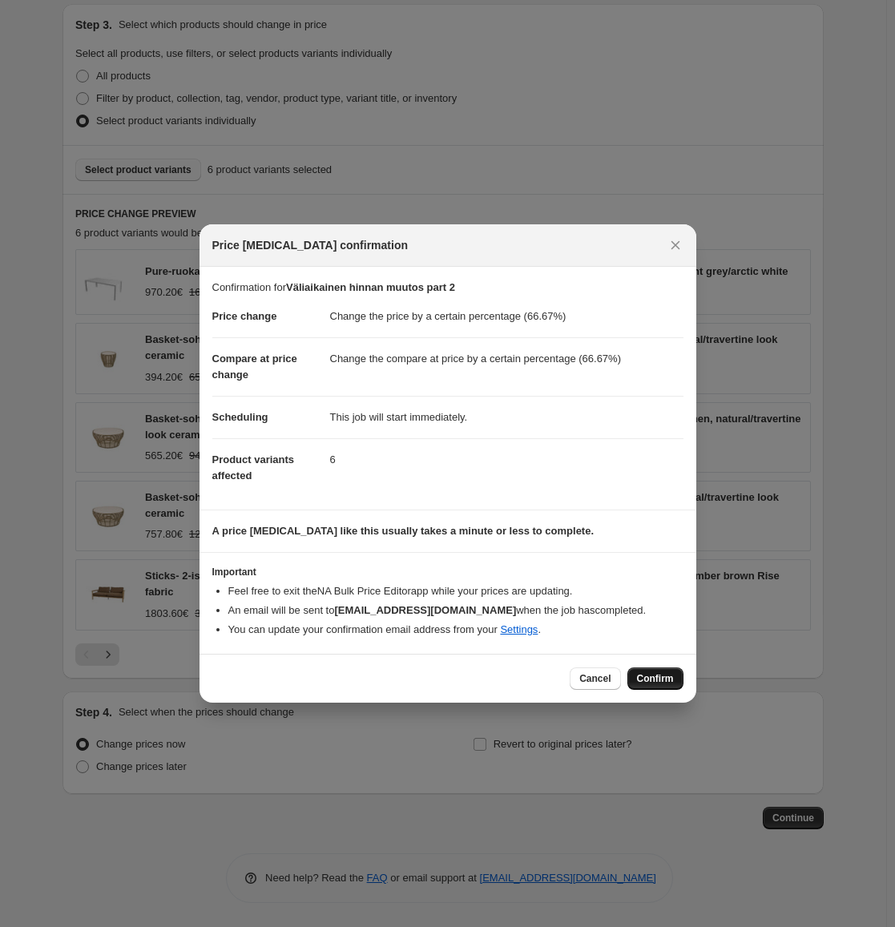
click at [646, 677] on span "Confirm" at bounding box center [655, 678] width 37 height 13
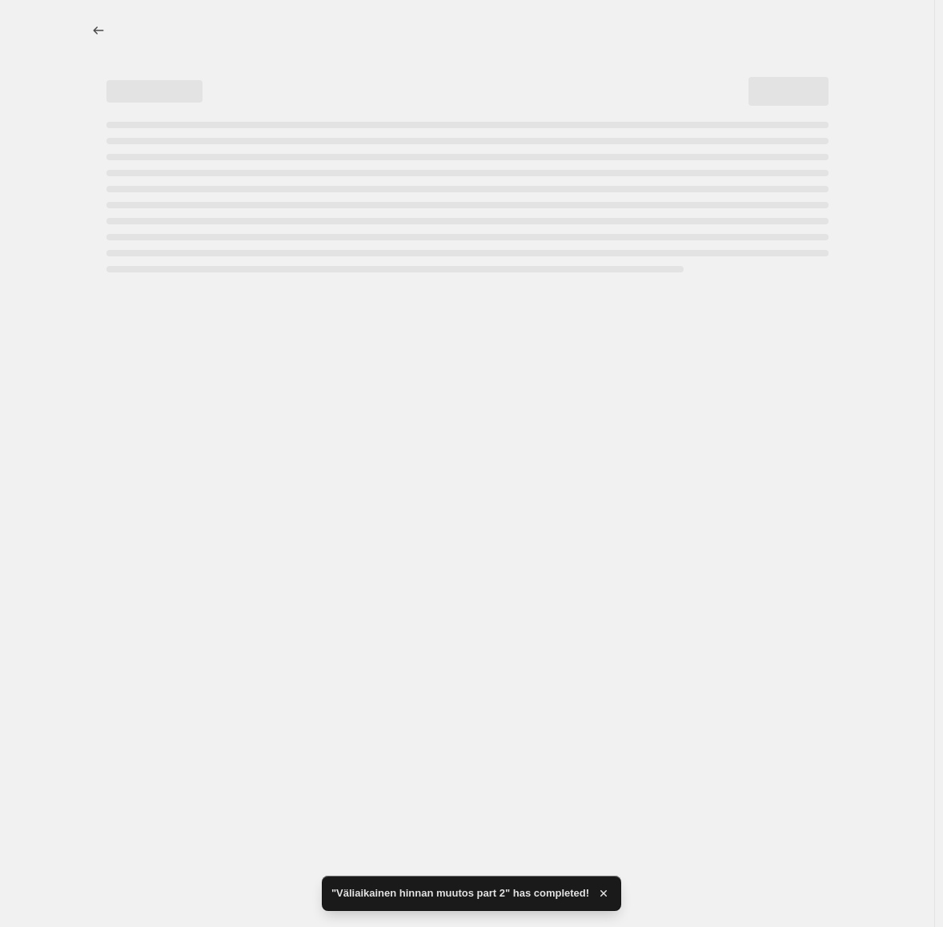
select select "percentage"
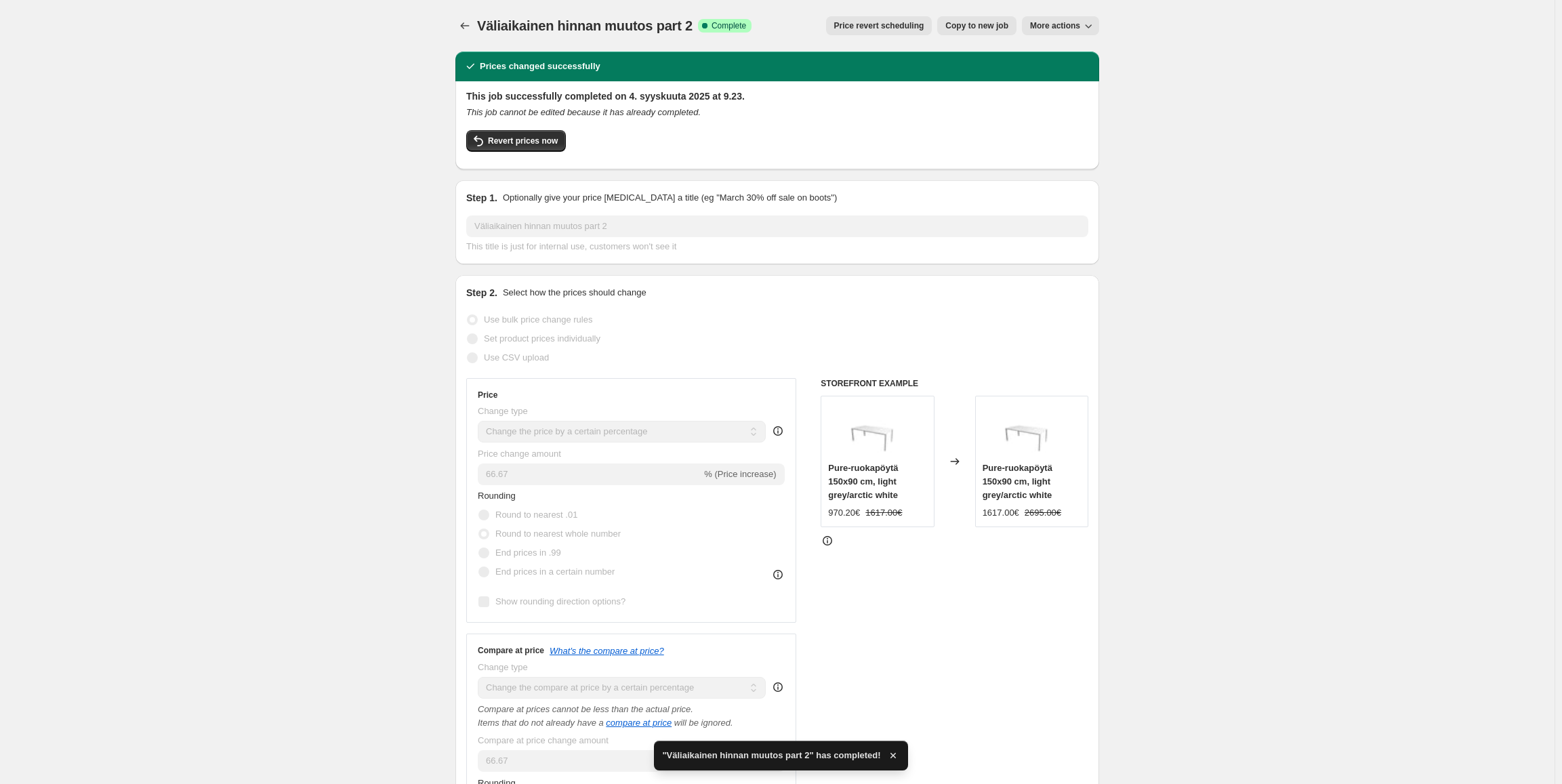
click at [475, 25] on button "Price change jobs" at bounding box center [465, 25] width 19 height 19
